Goal: Task Accomplishment & Management: Manage account settings

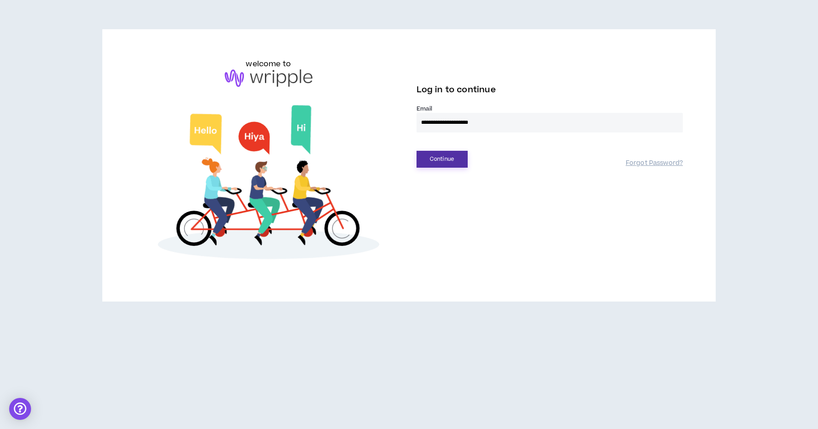
type input "**********"
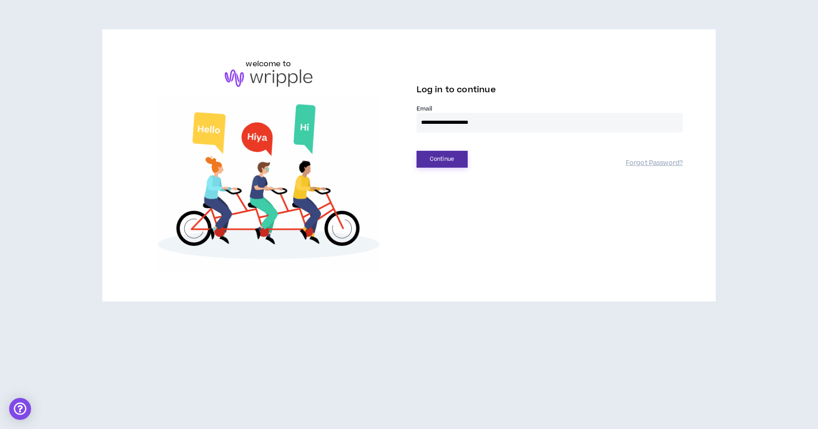
click at [438, 165] on button "Continue" at bounding box center [441, 159] width 51 height 17
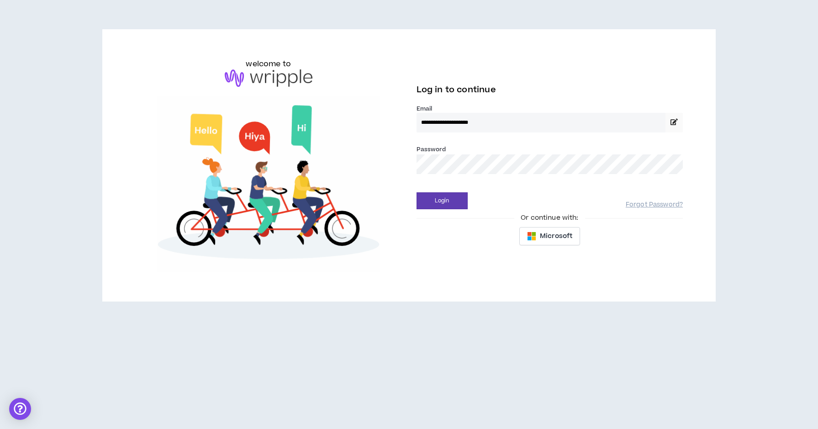
click at [442, 200] on button "Login" at bounding box center [441, 200] width 51 height 17
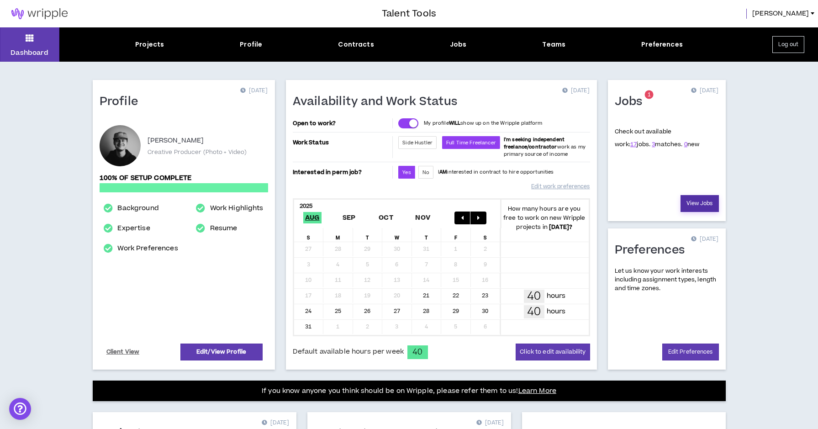
click at [692, 201] on link "View Jobs" at bounding box center [699, 203] width 38 height 17
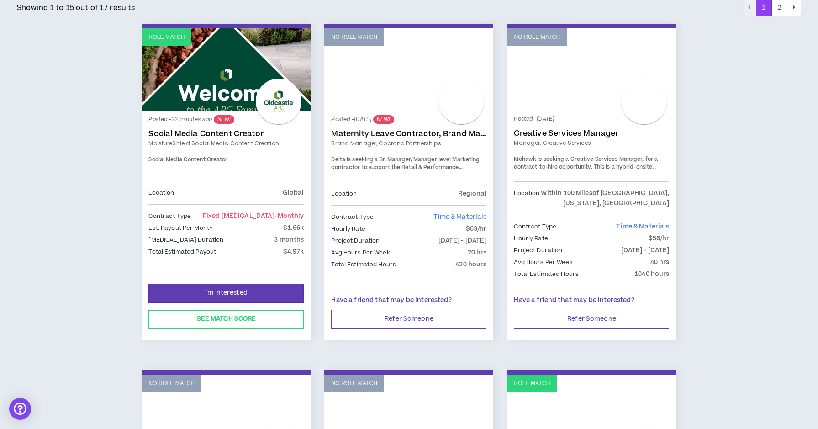
scroll to position [158, 0]
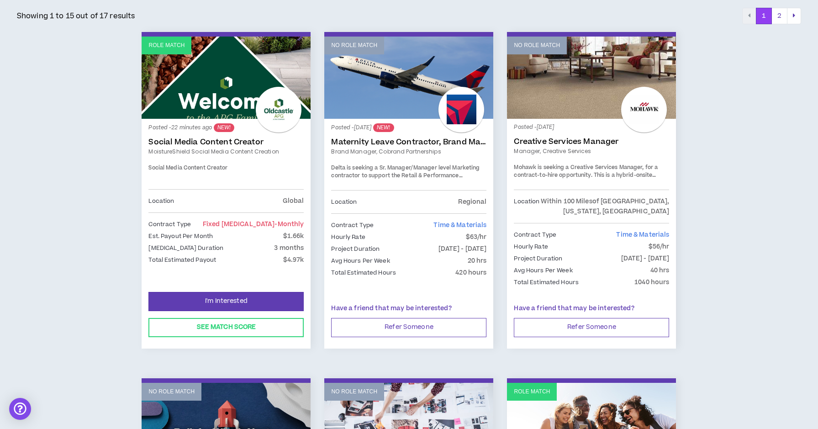
click at [400, 71] on link "No Role Match" at bounding box center [408, 78] width 169 height 82
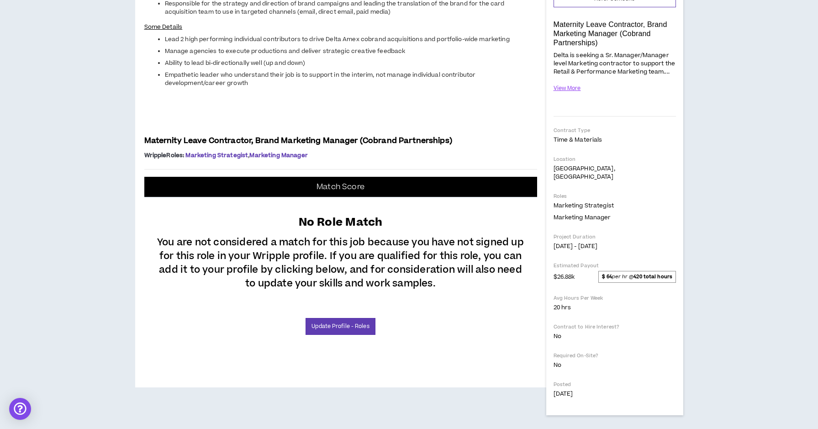
scroll to position [199, 0]
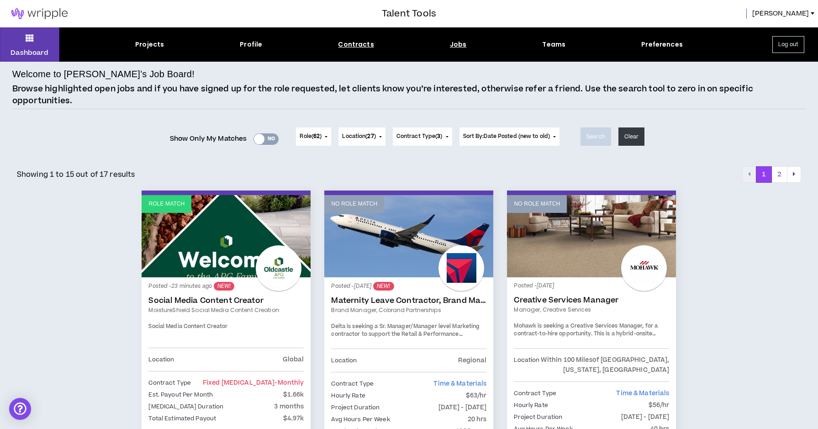
click at [360, 42] on div "Contracts" at bounding box center [356, 45] width 36 height 10
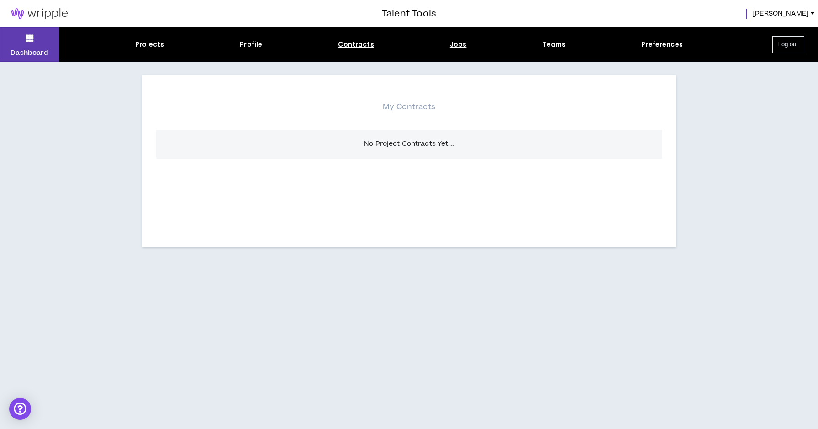
click at [462, 44] on div "Jobs" at bounding box center [458, 45] width 17 height 10
